Goal: Information Seeking & Learning: Learn about a topic

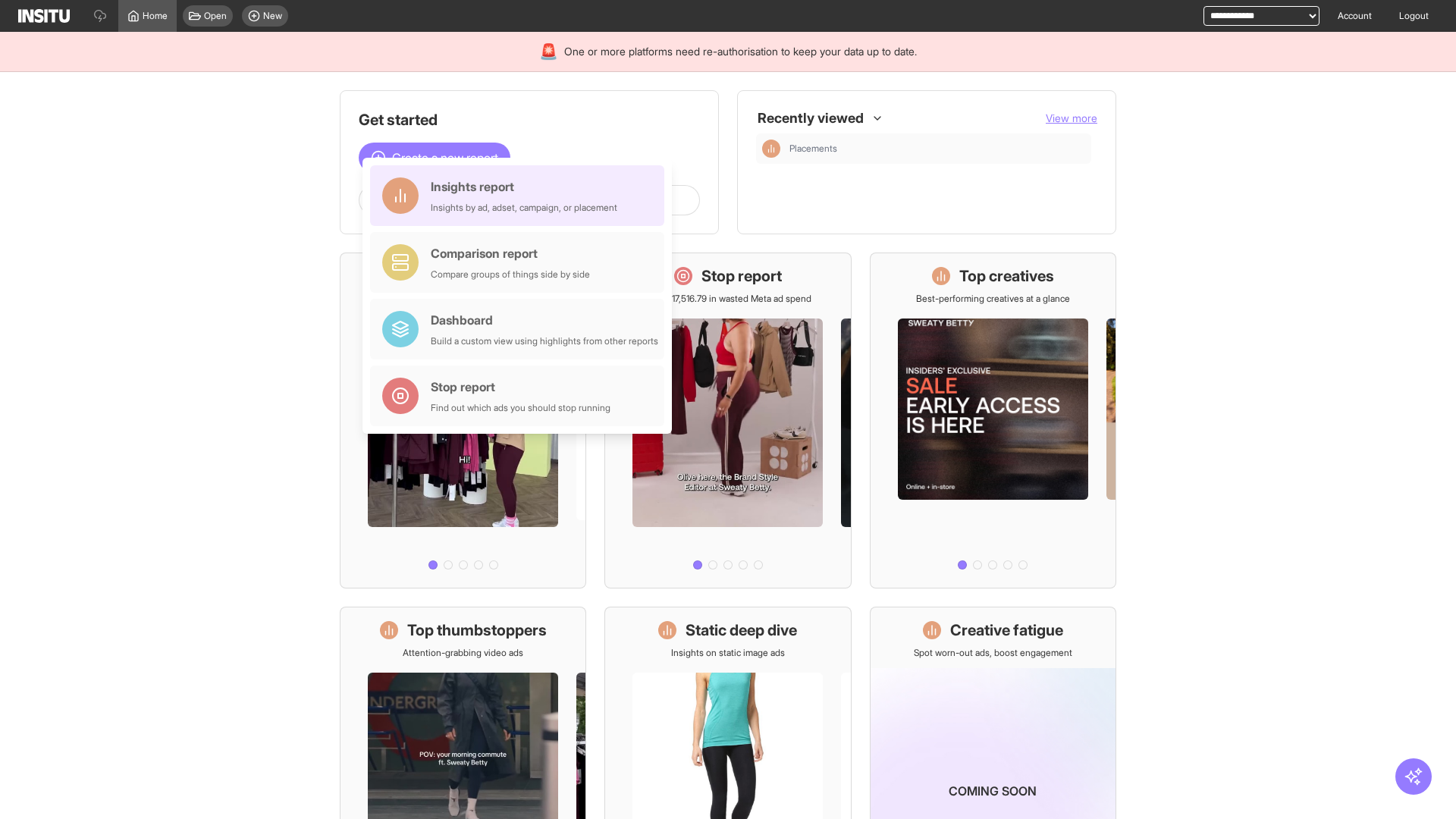
click at [521, 196] on div "Insights report Insights by ad, adset, campaign, or placement" at bounding box center [524, 196] width 186 height 37
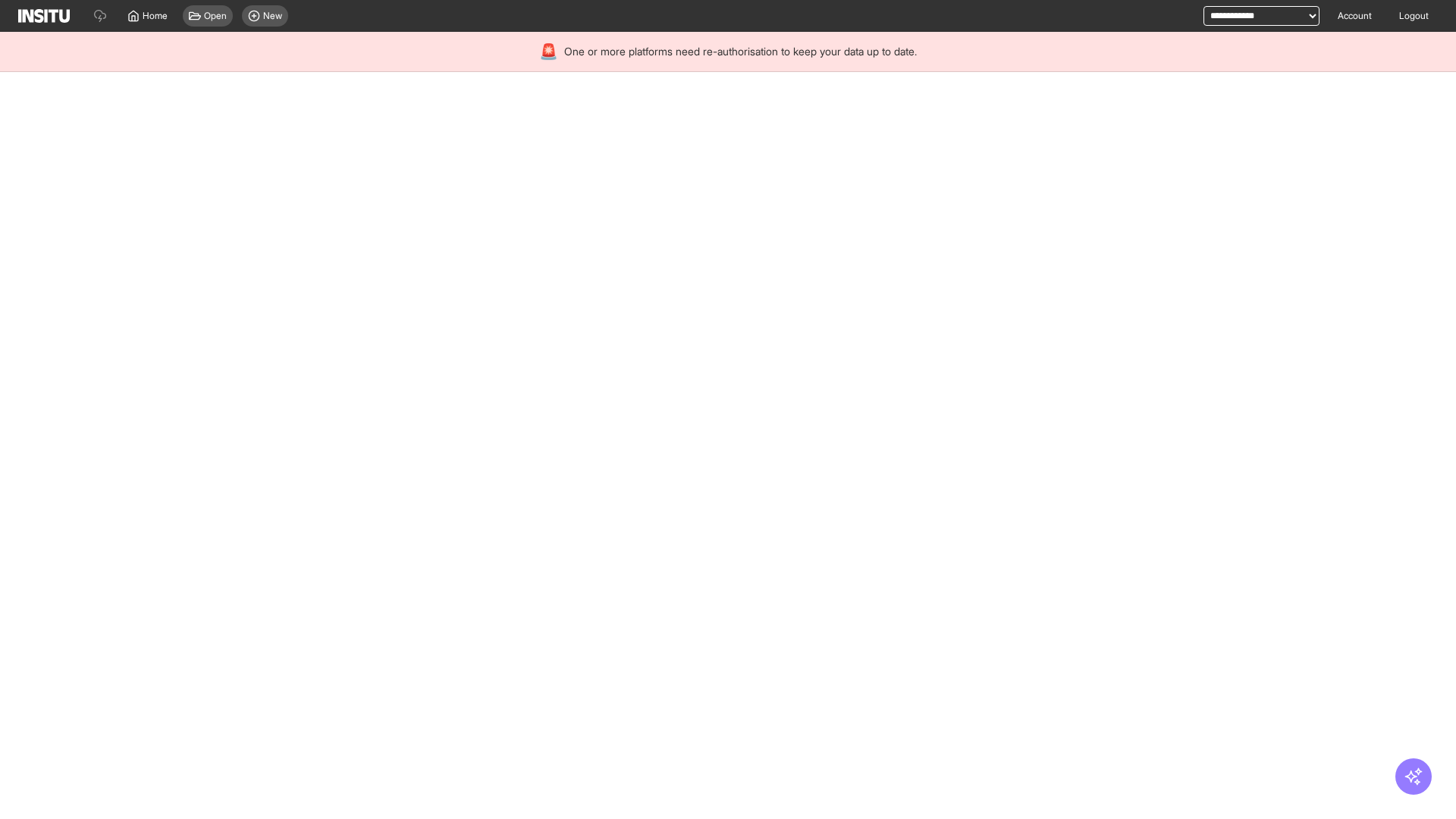
select select "**"
